Goal: Task Accomplishment & Management: Use online tool/utility

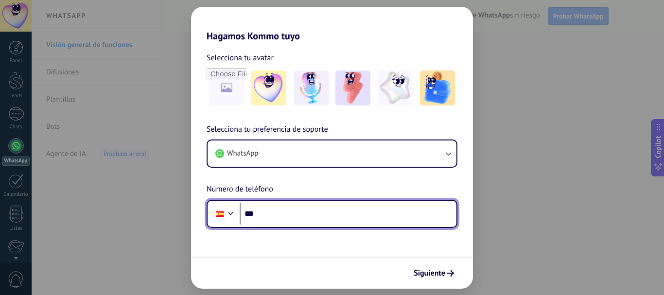
click at [306, 214] on input "***" at bounding box center [348, 214] width 217 height 22
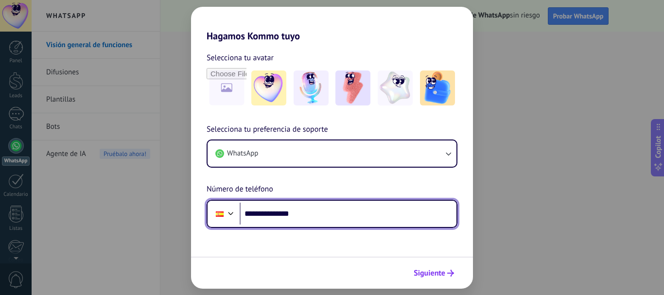
type input "**********"
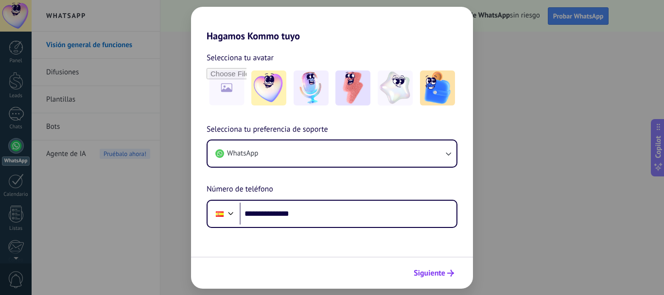
click at [447, 275] on span "Siguiente" at bounding box center [434, 273] width 40 height 7
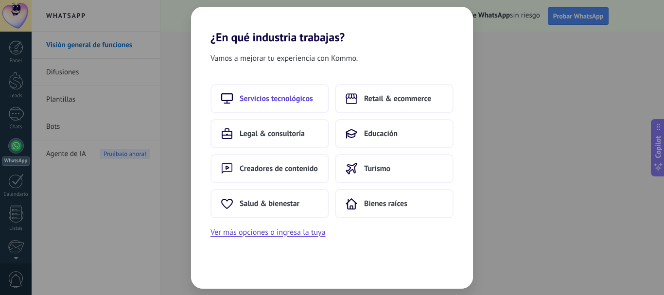
click at [295, 98] on span "Servicios tecnológicos" at bounding box center [276, 99] width 73 height 10
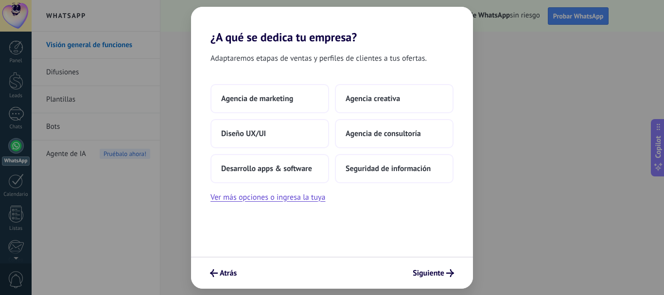
click at [295, 98] on button "Agencia de marketing" at bounding box center [269, 98] width 119 height 29
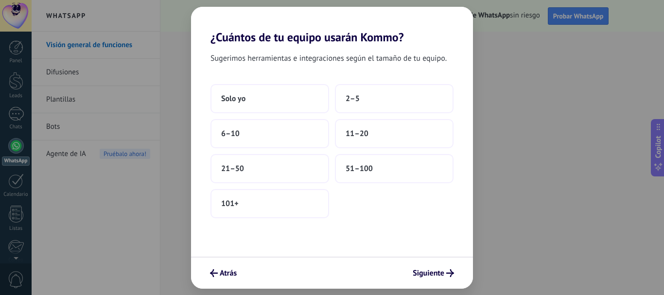
click at [295, 98] on button "Solo yo" at bounding box center [269, 98] width 119 height 29
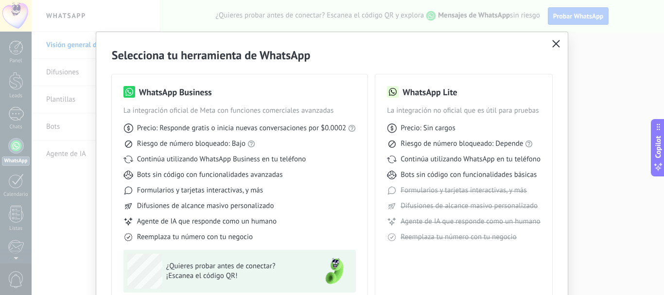
click at [555, 43] on icon "button" at bounding box center [556, 44] width 8 height 8
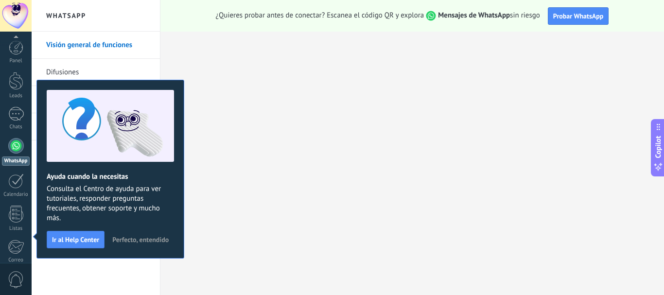
scroll to position [109, 0]
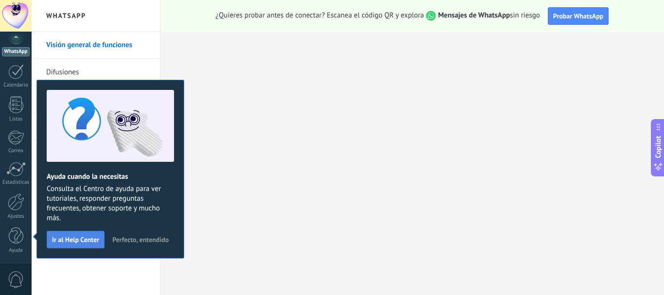
click at [90, 237] on span "Ir al Help Center" at bounding box center [75, 239] width 47 height 7
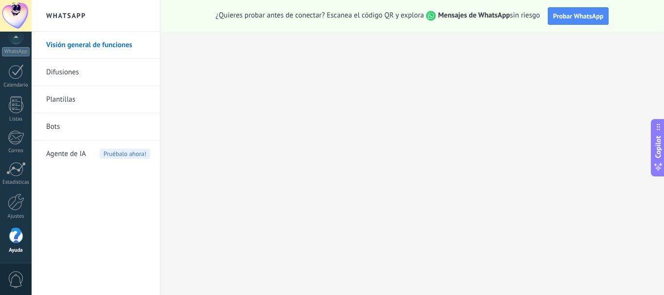
drag, startPoint x: 90, startPoint y: 237, endPoint x: 124, endPoint y: 234, distance: 34.2
click at [124, 234] on div "Visión general de funciones Difusiones Plantillas Bots Agente de IA Pruébalo ah…" at bounding box center [96, 163] width 128 height 263
click at [587, 11] on button "Probar WhatsApp" at bounding box center [578, 15] width 61 height 17
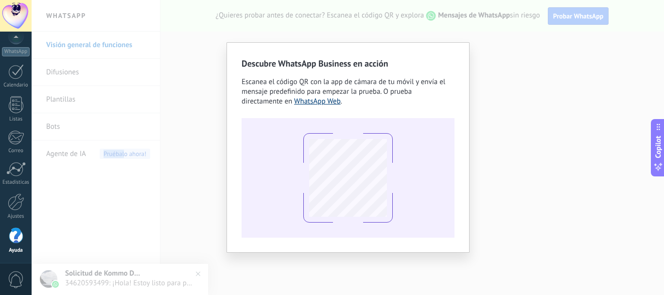
click at [322, 102] on link "WhatsApp Web" at bounding box center [317, 101] width 47 height 9
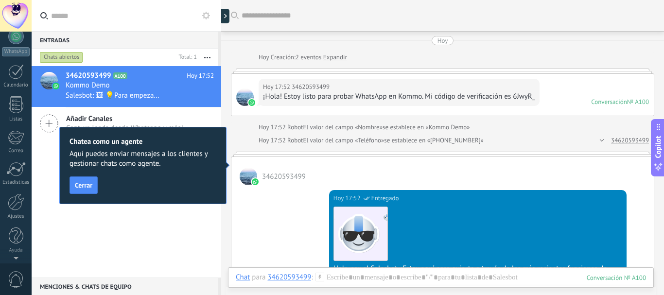
scroll to position [15, 0]
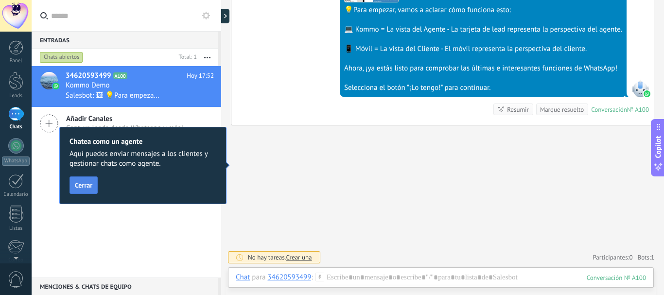
click at [83, 185] on span "Cerrar" at bounding box center [83, 185] width 17 height 7
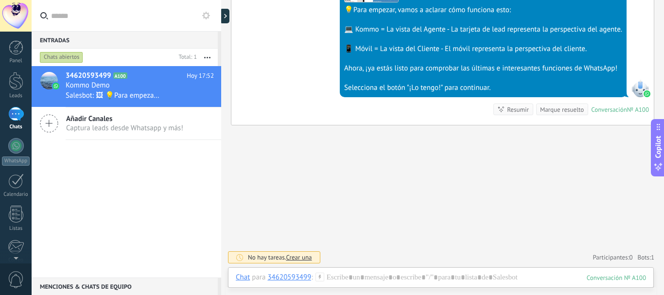
click at [303, 258] on span "Crear una" at bounding box center [299, 257] width 26 height 8
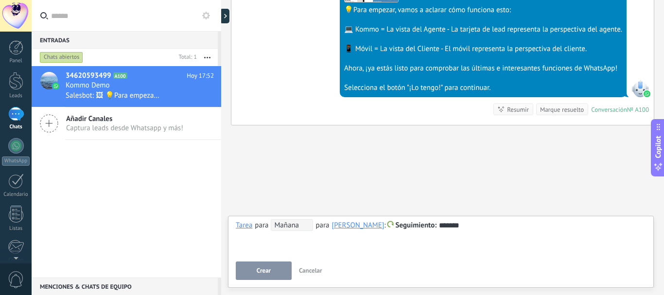
click at [269, 273] on span "Crear" at bounding box center [264, 270] width 14 height 7
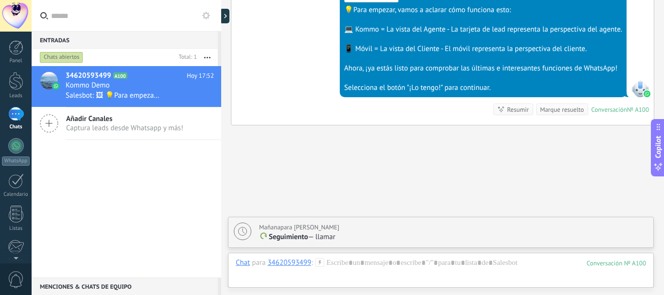
scroll to position [393, 0]
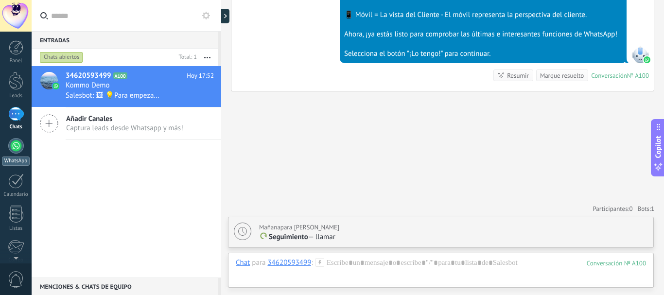
click at [15, 148] on div at bounding box center [16, 146] width 16 height 16
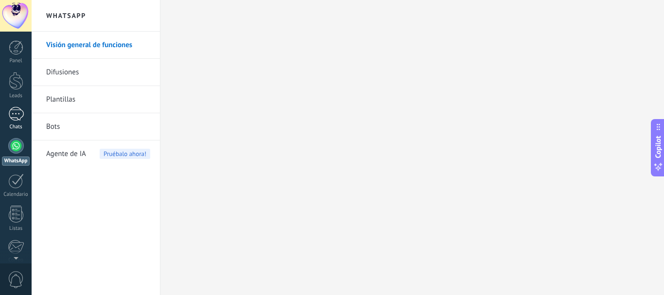
click at [14, 112] on div "1" at bounding box center [16, 114] width 16 height 14
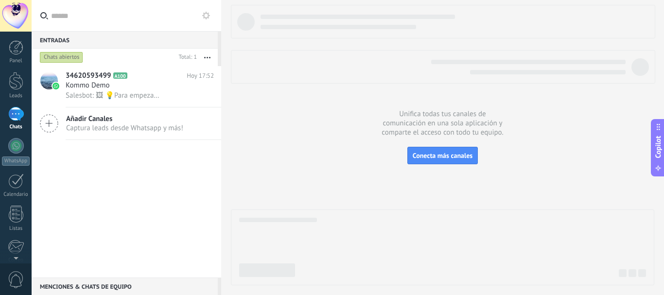
click at [82, 7] on input "text" at bounding box center [132, 15] width 162 height 31
type input "*"
click at [19, 86] on div at bounding box center [16, 81] width 15 height 18
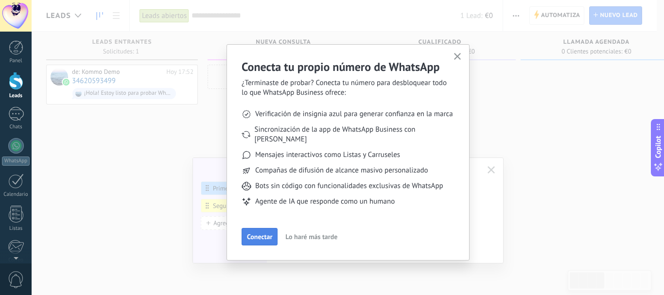
click at [267, 233] on span "Conectar" at bounding box center [259, 236] width 25 height 7
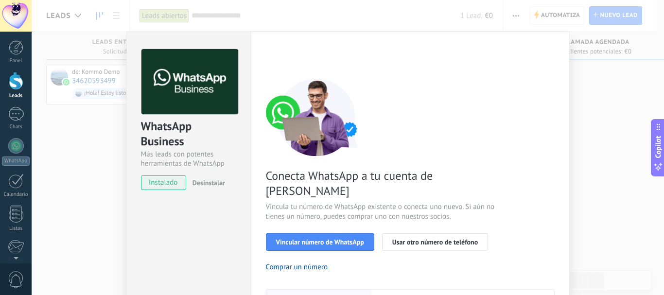
click at [161, 182] on span "instalado" at bounding box center [163, 182] width 44 height 15
click at [349, 239] on span "Vincular número de WhatsApp" at bounding box center [320, 242] width 88 height 7
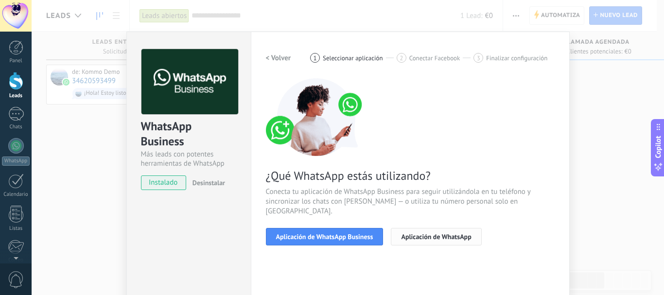
click at [444, 232] on button "Aplicación de WhatsApp" at bounding box center [436, 236] width 90 height 17
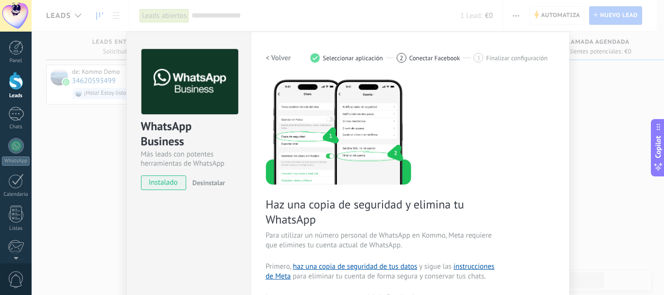
click at [216, 184] on span "Desinstalar" at bounding box center [208, 182] width 33 height 9
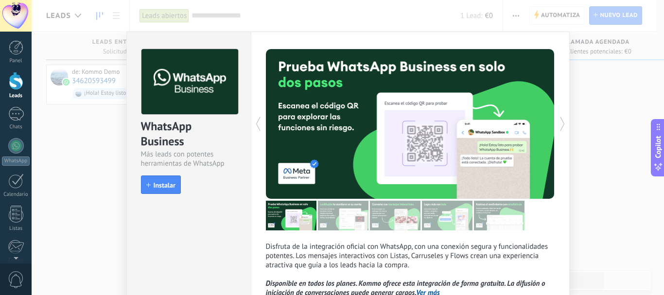
click at [165, 184] on span "Instalar" at bounding box center [165, 185] width 22 height 7
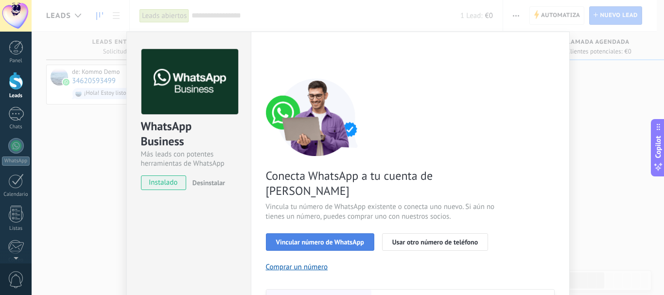
click at [313, 239] on span "Vincular número de WhatsApp" at bounding box center [320, 242] width 88 height 7
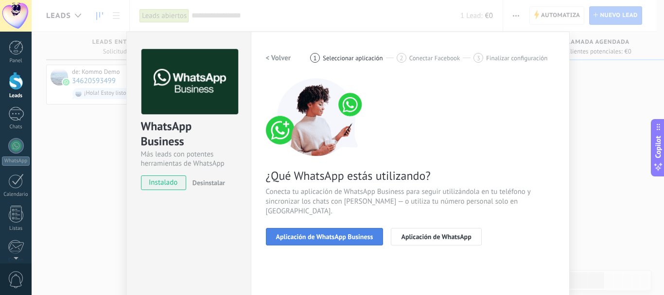
click at [335, 233] on span "Aplicación de WhatsApp Business" at bounding box center [324, 236] width 97 height 7
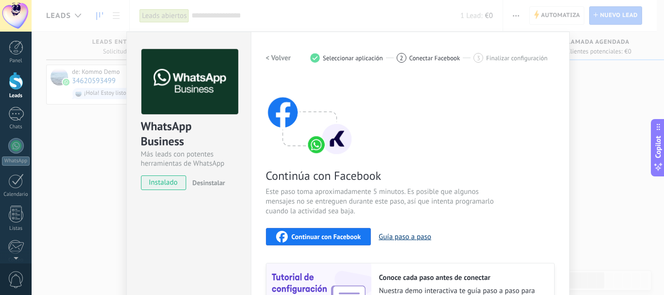
click at [391, 237] on button "Guía paso a paso" at bounding box center [405, 236] width 52 height 9
click at [344, 240] on span "Continuar con Facebook" at bounding box center [327, 236] width 70 height 7
